Goal: Navigation & Orientation: Find specific page/section

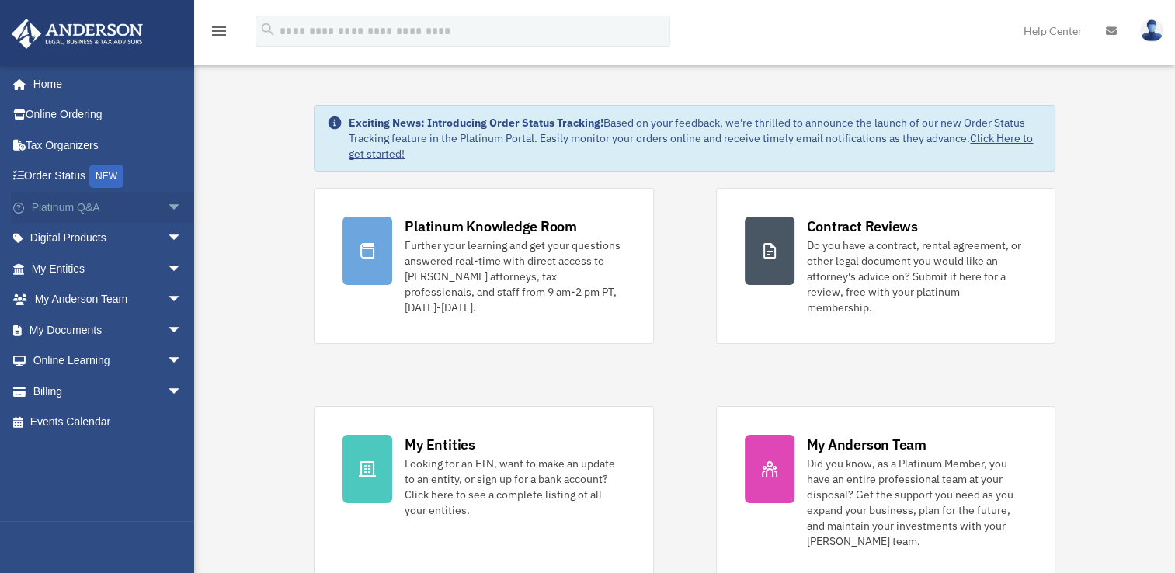
click at [167, 207] on span "arrow_drop_down" at bounding box center [182, 208] width 31 height 32
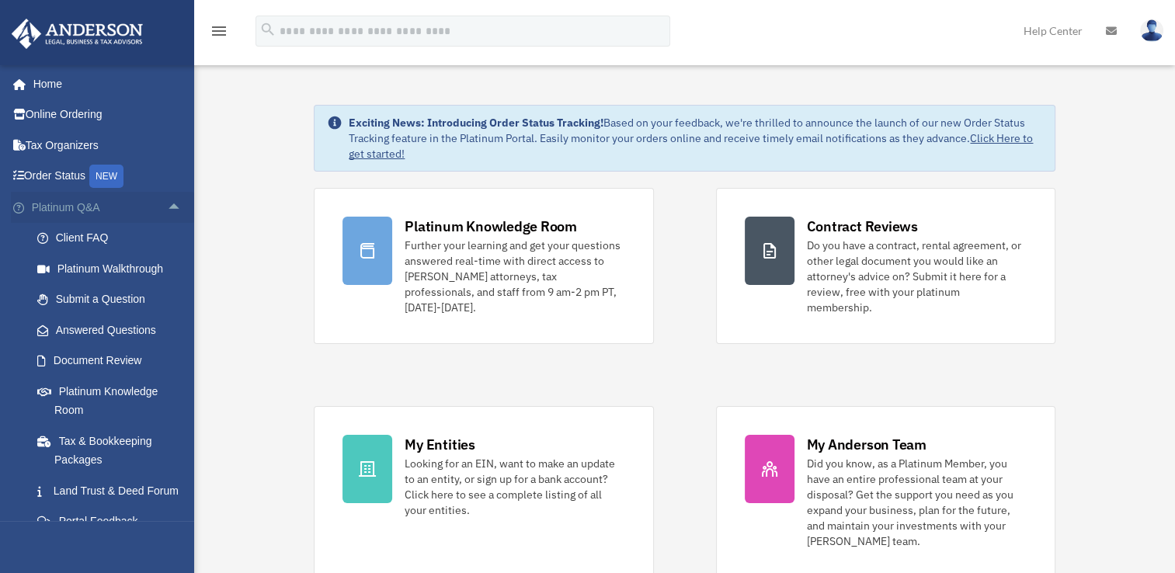
click at [167, 210] on span "arrow_drop_up" at bounding box center [182, 208] width 31 height 32
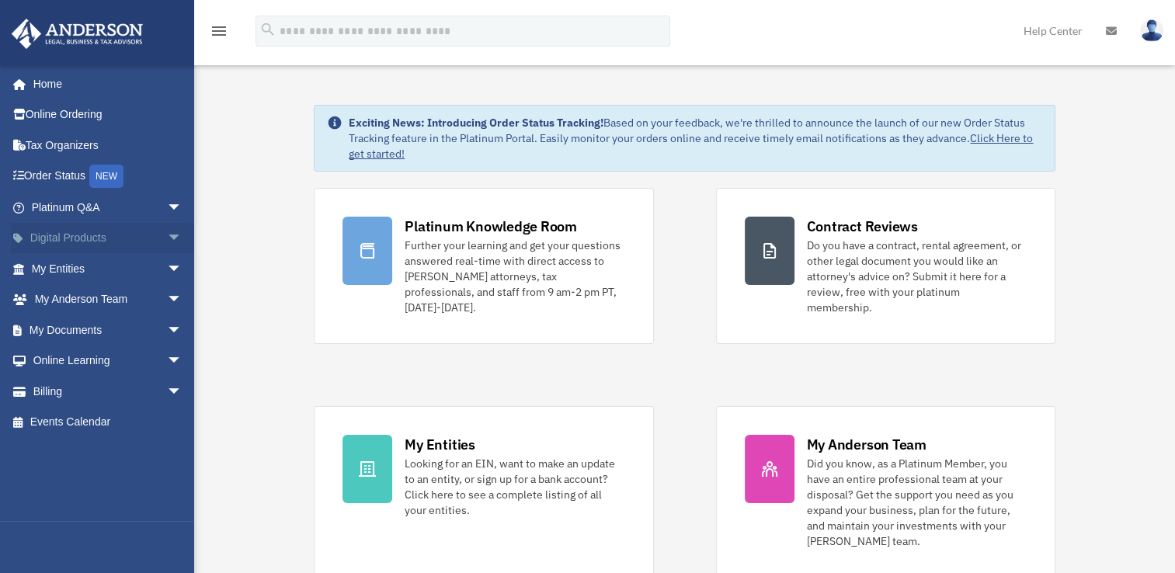
click at [167, 238] on span "arrow_drop_down" at bounding box center [182, 239] width 31 height 32
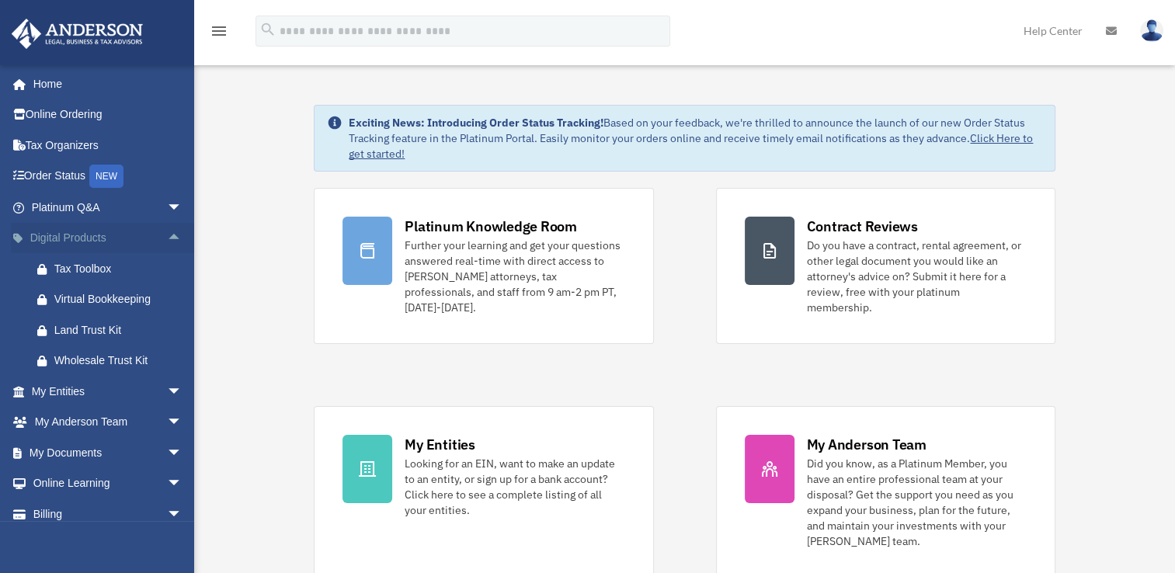
click at [167, 238] on span "arrow_drop_up" at bounding box center [182, 239] width 31 height 32
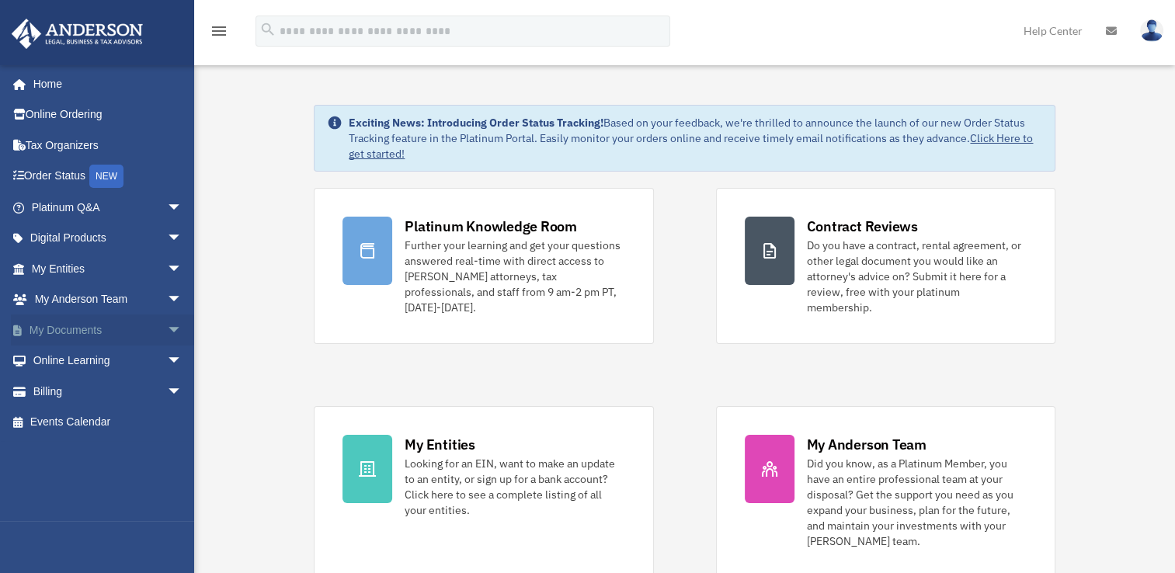
click at [167, 331] on span "arrow_drop_down" at bounding box center [182, 331] width 31 height 32
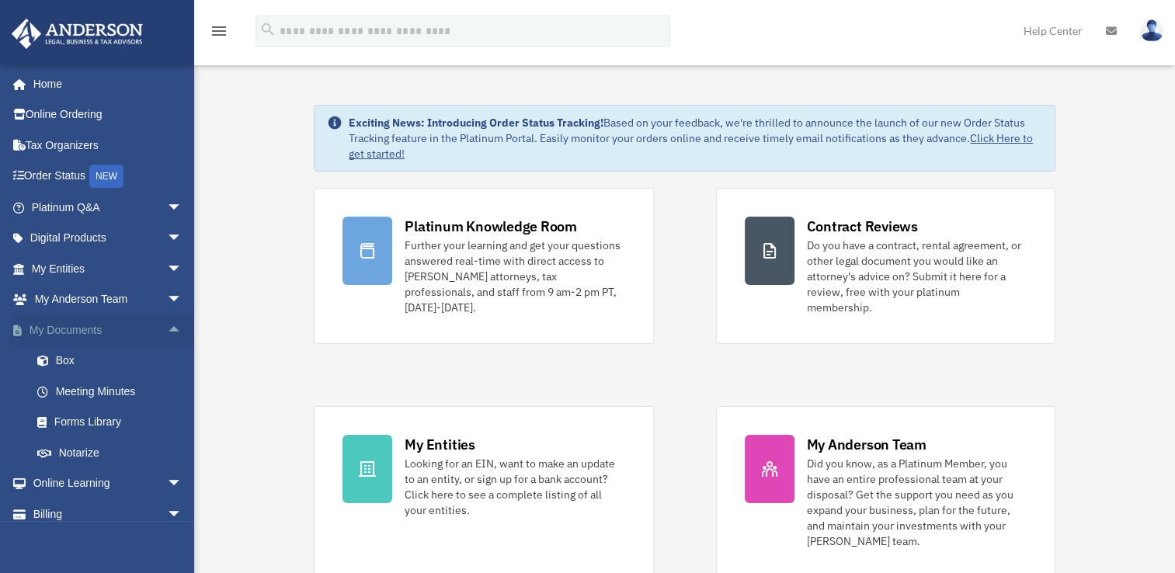
click at [167, 331] on span "arrow_drop_up" at bounding box center [182, 331] width 31 height 32
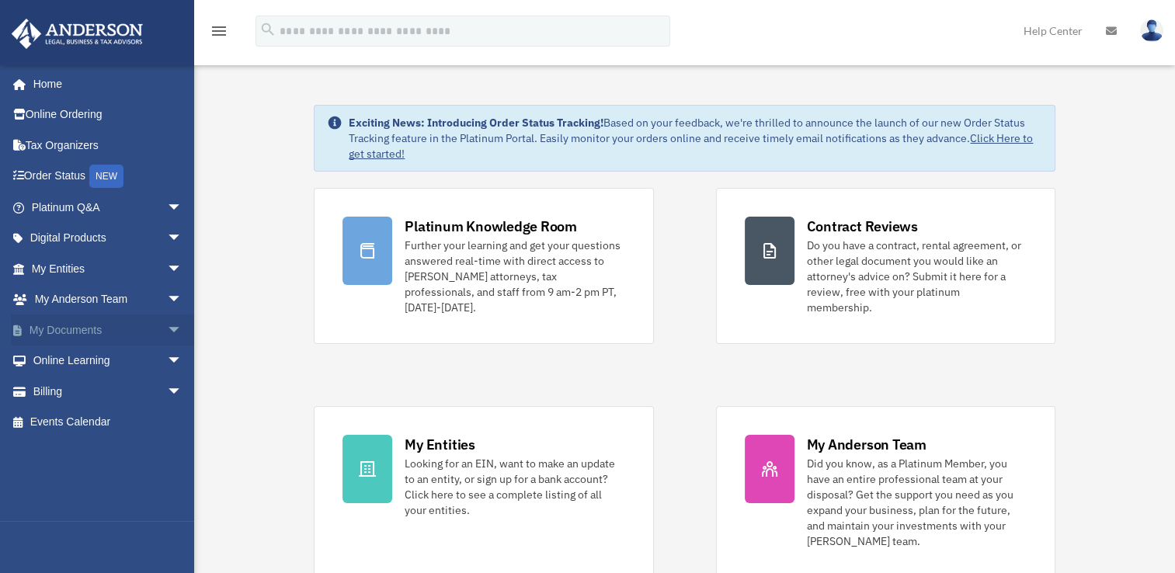
click at [167, 331] on span "arrow_drop_down" at bounding box center [182, 331] width 31 height 32
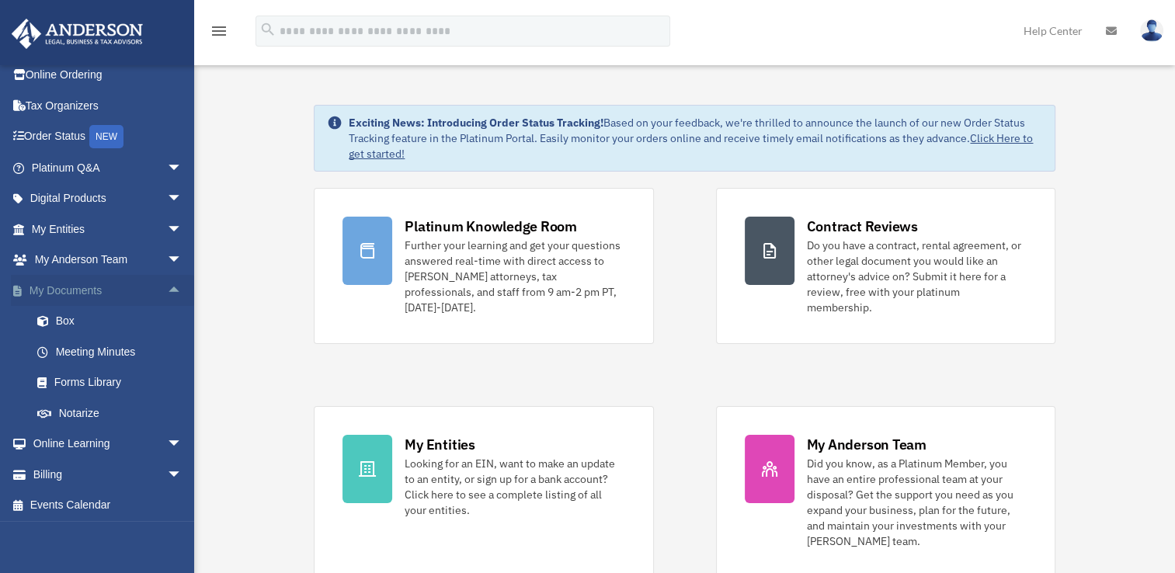
scroll to position [42, 0]
click at [167, 438] on span "arrow_drop_down" at bounding box center [182, 442] width 31 height 32
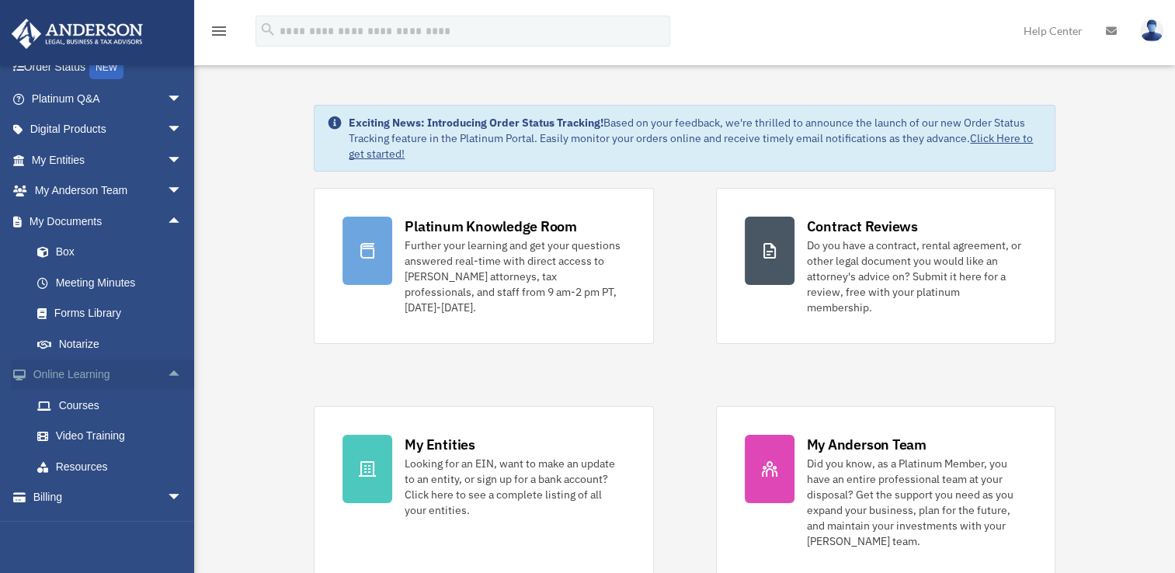
scroll to position [134, 0]
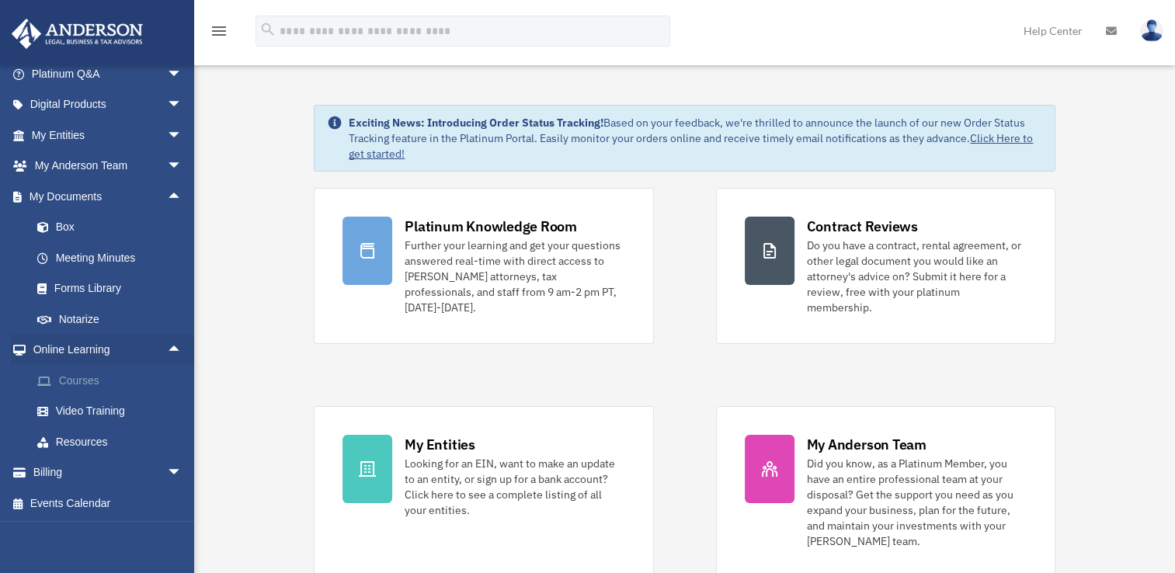
click at [75, 381] on link "Courses" at bounding box center [114, 380] width 184 height 31
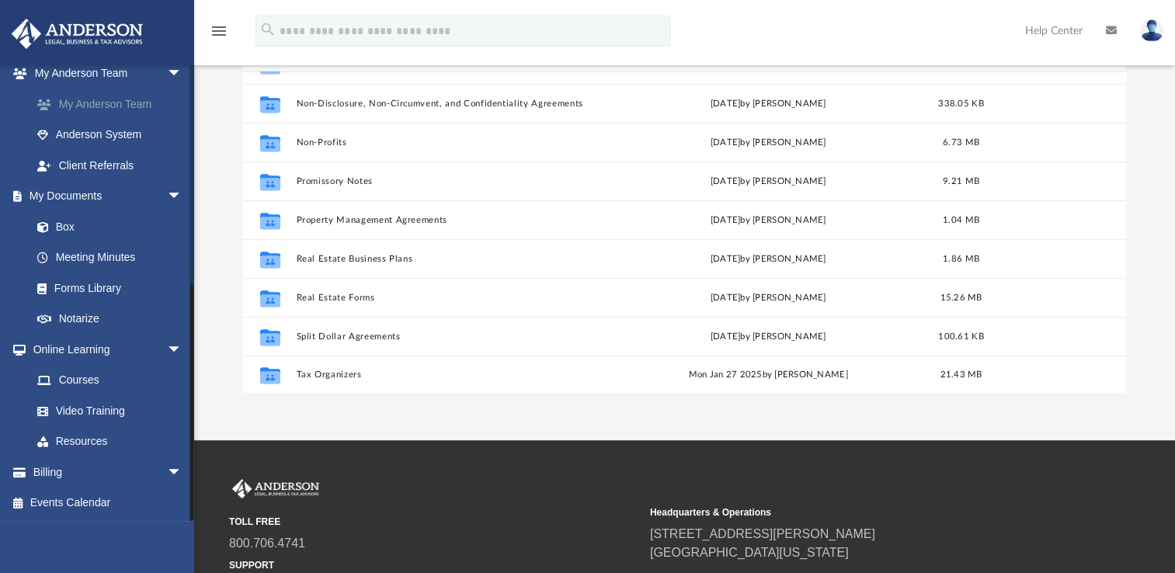
scroll to position [145, 0]
click at [167, 192] on span "arrow_drop_down" at bounding box center [182, 197] width 31 height 32
click at [167, 192] on span "arrow_drop_down" at bounding box center [182, 196] width 31 height 32
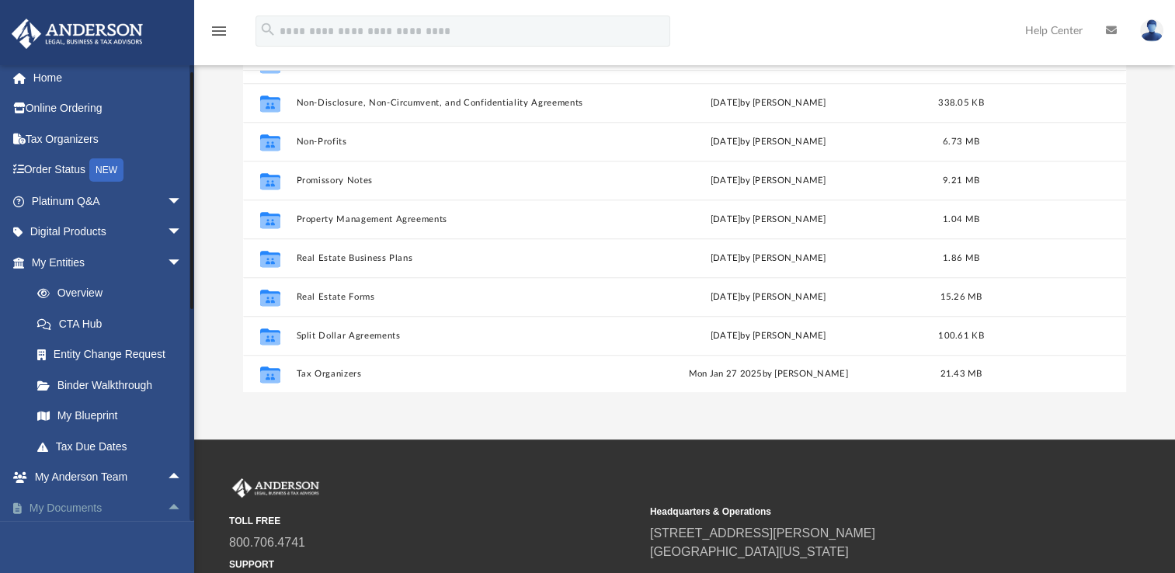
scroll to position [6, 0]
click at [167, 258] on span "arrow_drop_down" at bounding box center [182, 263] width 31 height 32
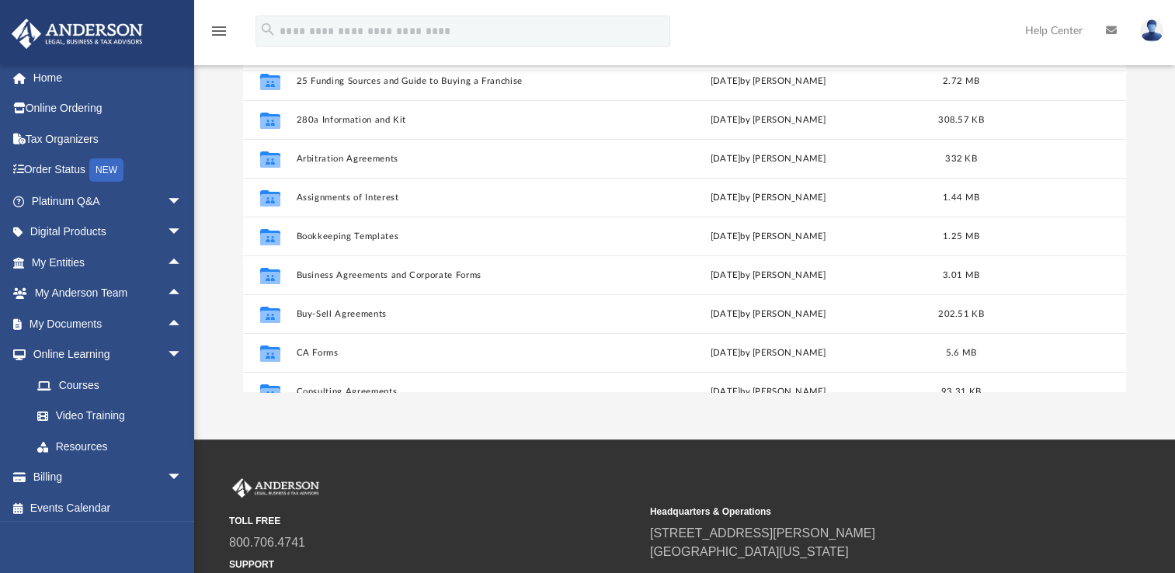
scroll to position [0, 0]
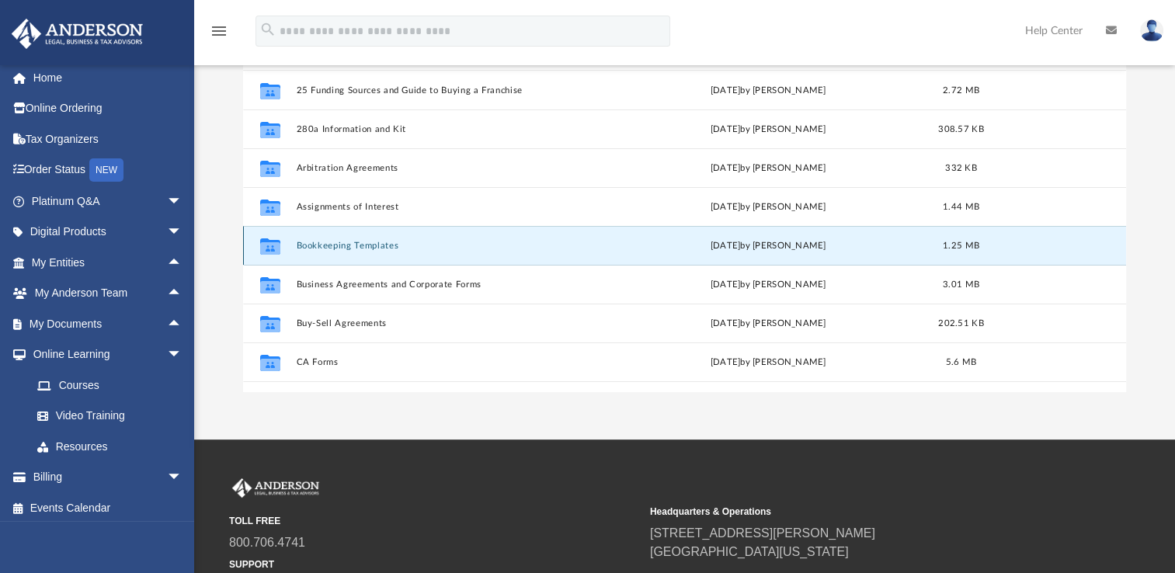
click at [349, 245] on button "Bookkeeping Templates" at bounding box center [452, 246] width 310 height 10
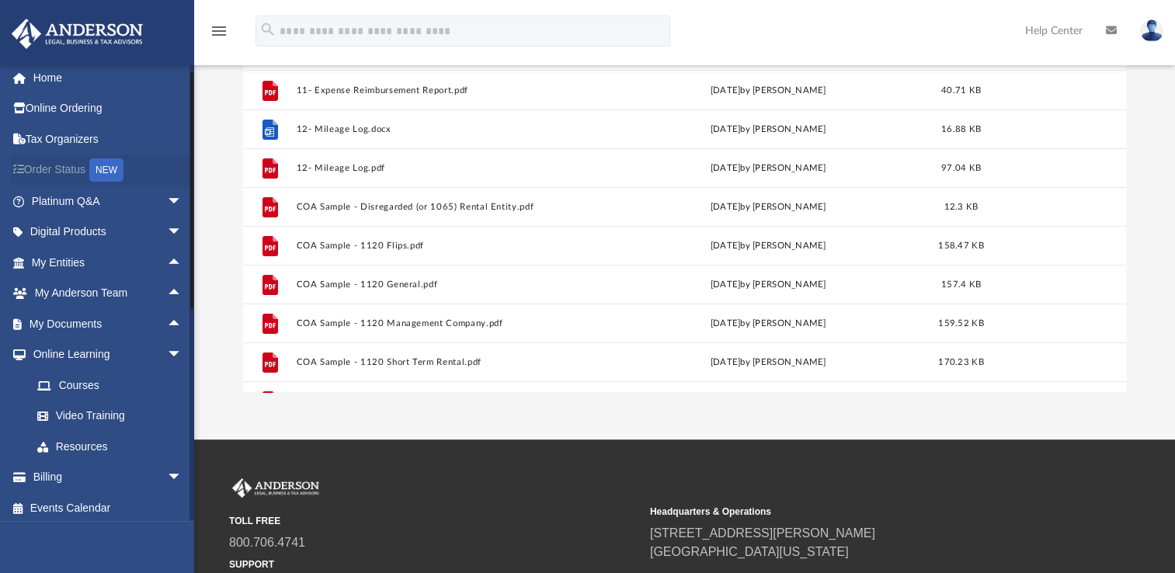
click at [116, 171] on div "NEW" at bounding box center [106, 169] width 34 height 23
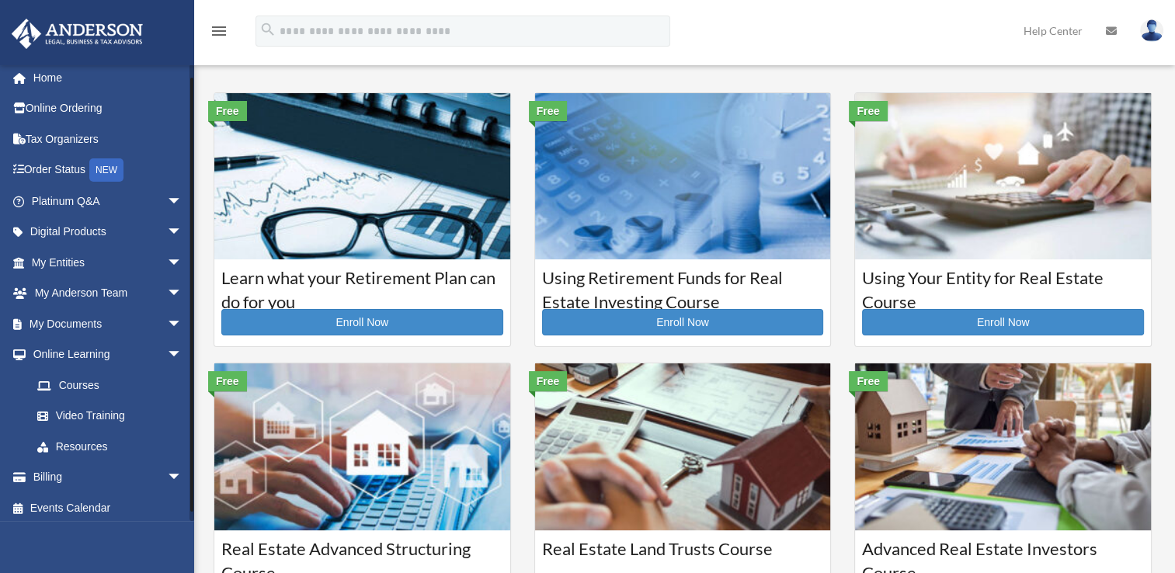
scroll to position [7, 0]
click at [99, 409] on link "Video Training" at bounding box center [114, 415] width 184 height 31
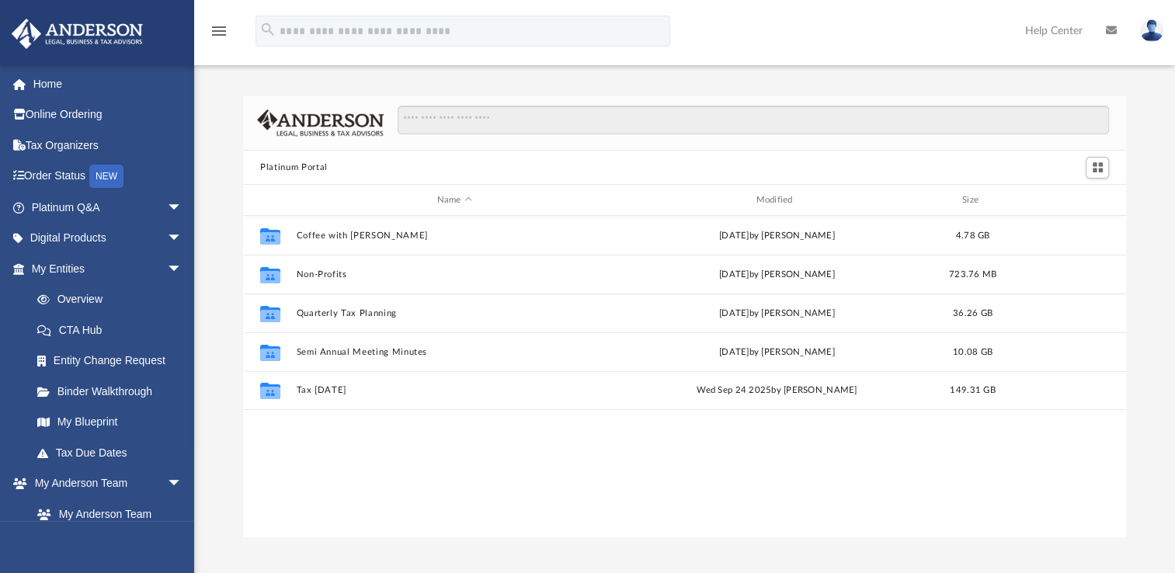
scroll to position [341, 870]
click at [167, 272] on span "arrow_drop_down" at bounding box center [182, 269] width 31 height 32
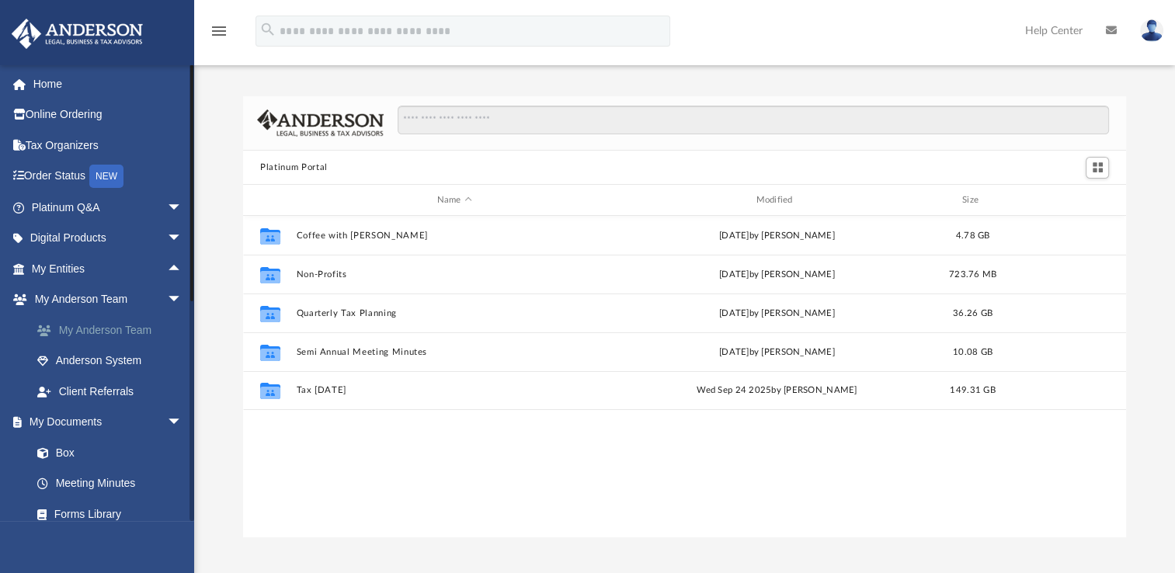
click at [147, 320] on link "My Anderson Team" at bounding box center [114, 330] width 184 height 31
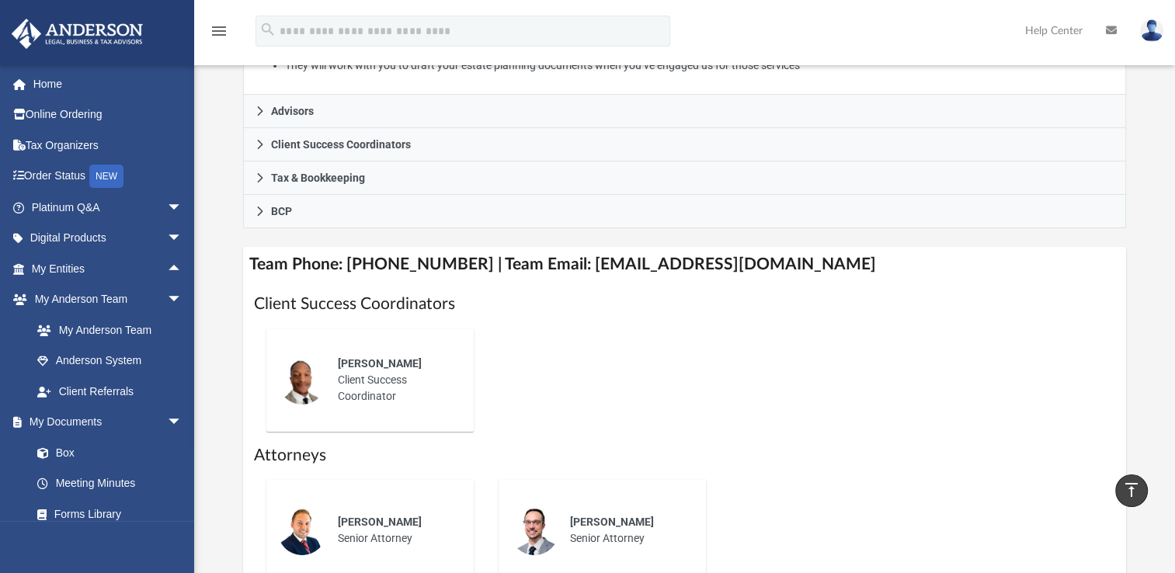
scroll to position [381, 0]
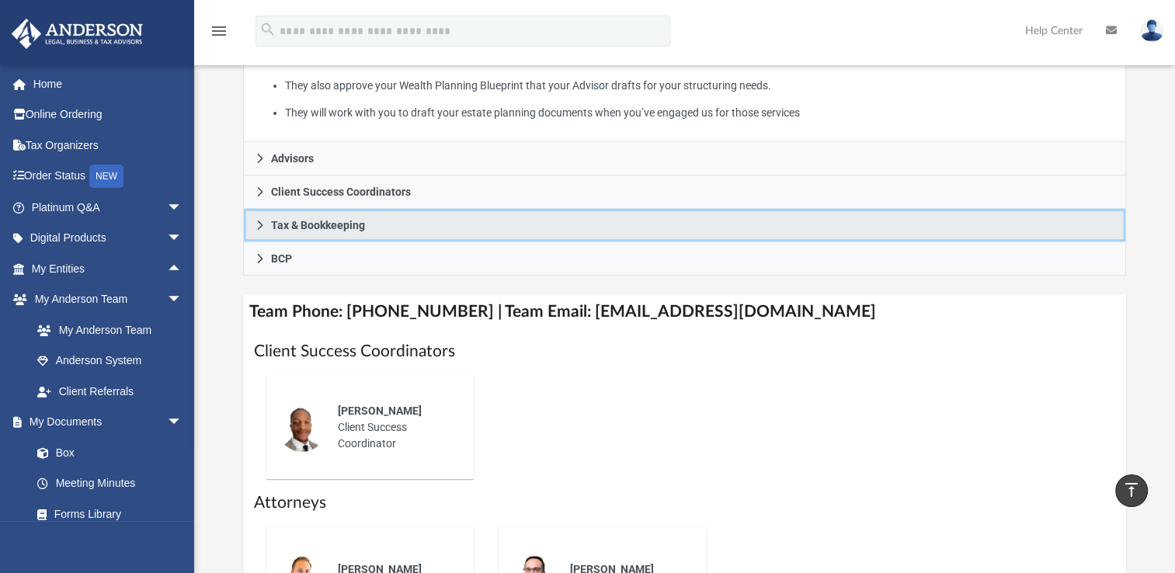
click at [298, 227] on span "Tax & Bookkeeping" at bounding box center [318, 225] width 94 height 11
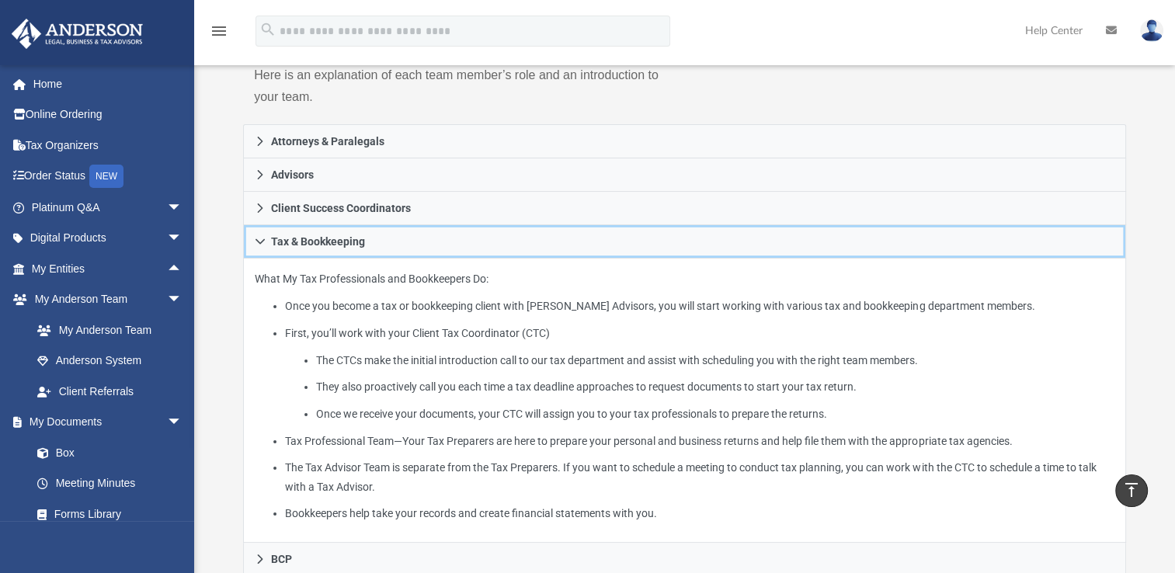
scroll to position [177, 0]
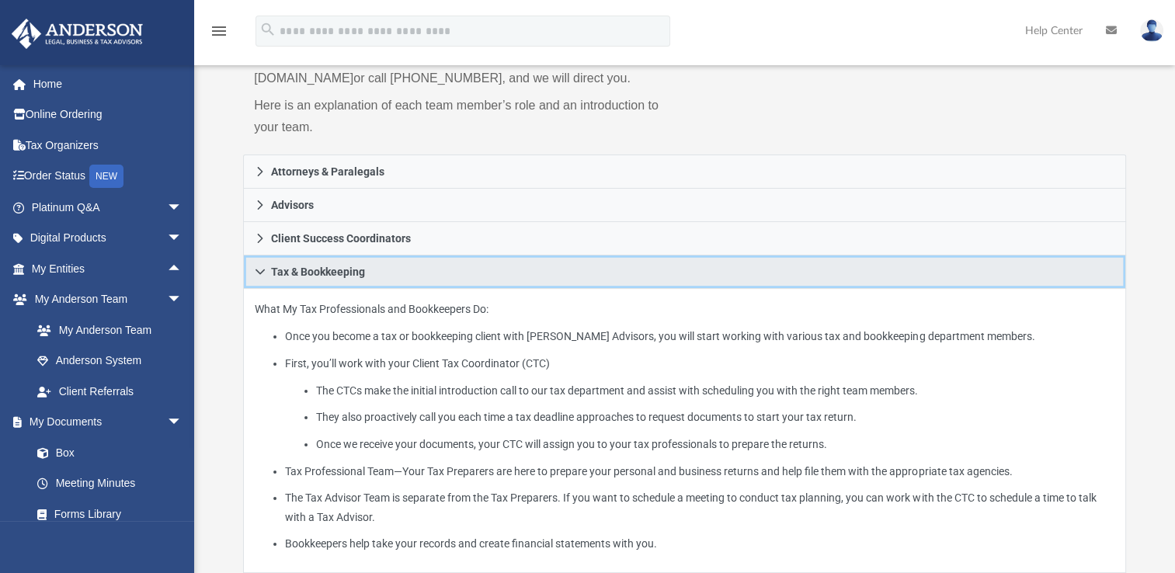
click at [264, 270] on icon at bounding box center [260, 272] width 9 height 5
